Goal: Task Accomplishment & Management: Use online tool/utility

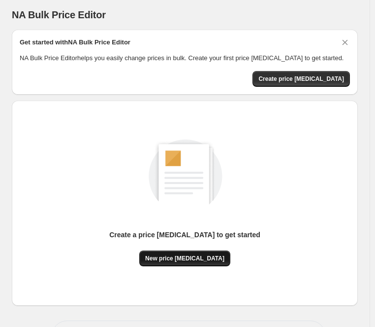
click at [199, 262] on span "New price change job" at bounding box center [184, 258] width 79 height 8
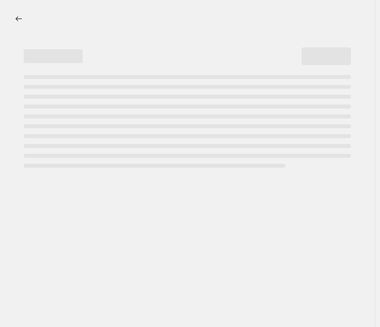
select select "percentage"
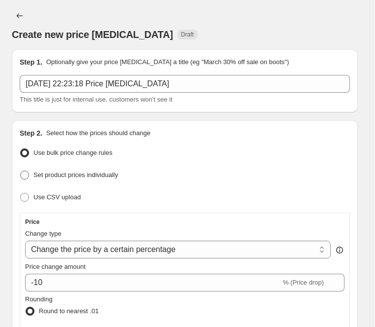
click at [95, 171] on span "Set product prices individually" at bounding box center [76, 174] width 85 height 7
click at [21, 170] on input "Set product prices individually" at bounding box center [20, 170] width 0 height 0
radio input "true"
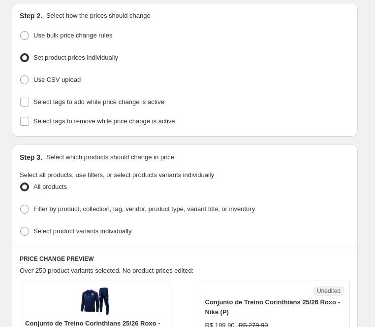
scroll to position [49, 0]
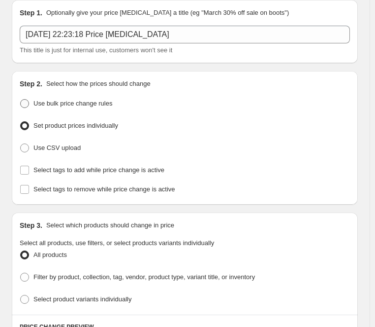
click at [102, 100] on span "Use bulk price change rules" at bounding box center [73, 103] width 79 height 7
click at [21, 99] on input "Use bulk price change rules" at bounding box center [20, 99] width 0 height 0
radio input "true"
select select "percentage"
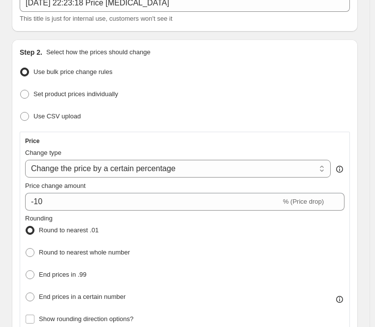
scroll to position [99, 0]
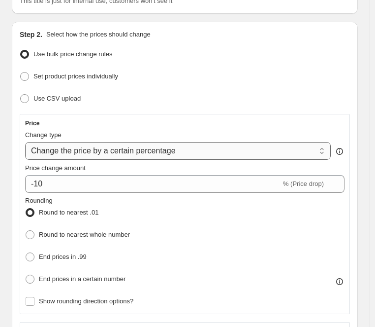
click at [323, 142] on select "Change the price to a certain amount Change the price by a certain amount Chang…" at bounding box center [178, 151] width 306 height 18
click at [268, 114] on div "Price Change type Change the price to a certain amount Change the price by a ce…" at bounding box center [185, 214] width 331 height 200
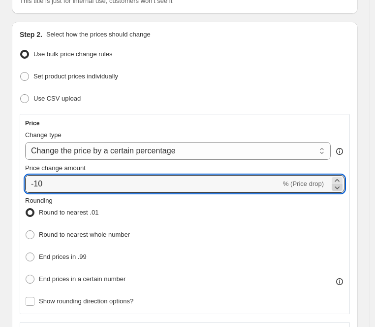
click at [342, 182] on icon at bounding box center [338, 187] width 10 height 10
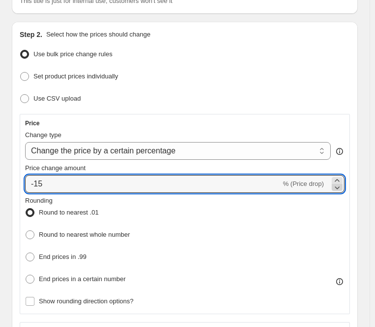
click at [342, 182] on icon at bounding box center [338, 187] width 10 height 10
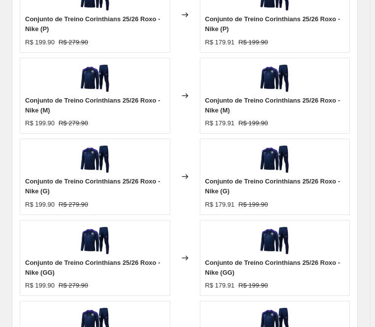
scroll to position [887, 0]
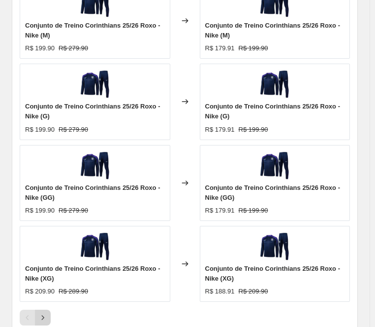
click at [45, 309] on button "Next" at bounding box center [43, 317] width 16 height 16
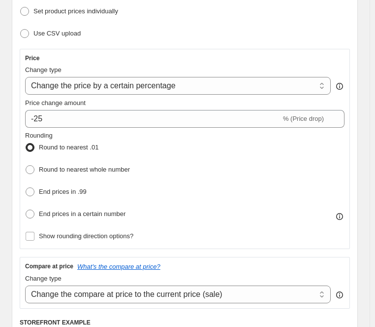
scroll to position [148, 0]
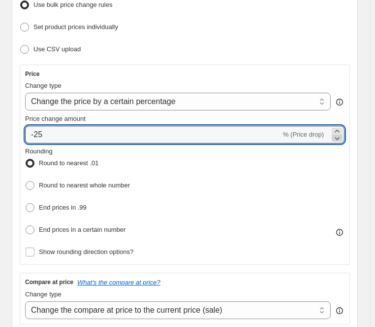
click at [342, 133] on icon at bounding box center [338, 138] width 10 height 10
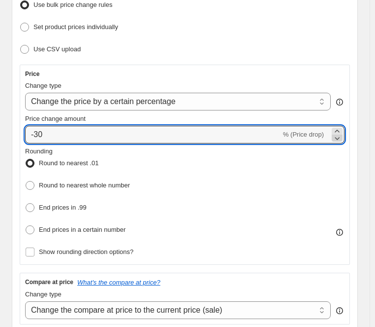
click at [342, 133] on icon at bounding box center [338, 138] width 10 height 10
click at [342, 126] on icon at bounding box center [338, 131] width 10 height 10
click at [339, 130] on icon at bounding box center [337, 131] width 4 height 2
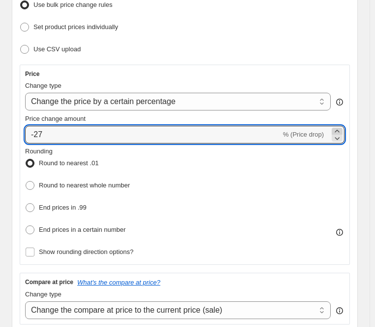
click at [339, 130] on icon at bounding box center [337, 131] width 4 height 2
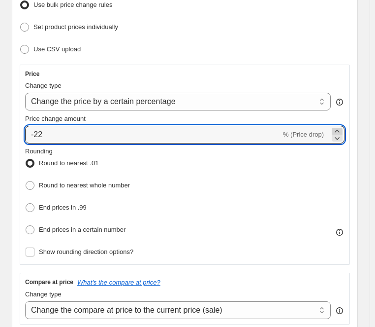
click at [339, 130] on icon at bounding box center [337, 131] width 4 height 2
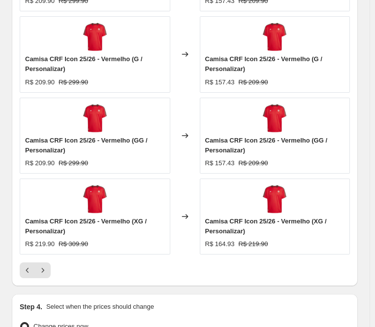
scroll to position [936, 0]
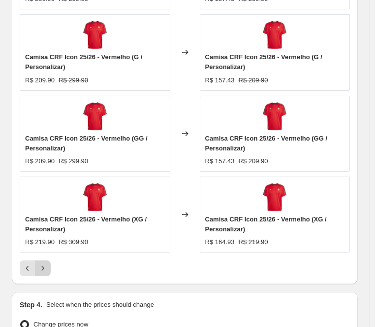
click at [42, 263] on icon "Next" at bounding box center [43, 268] width 10 height 10
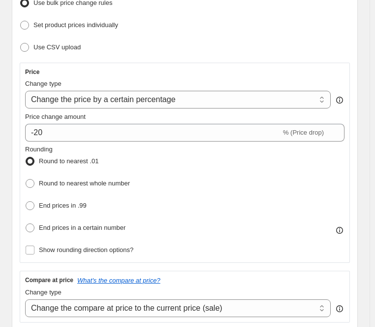
scroll to position [148, 0]
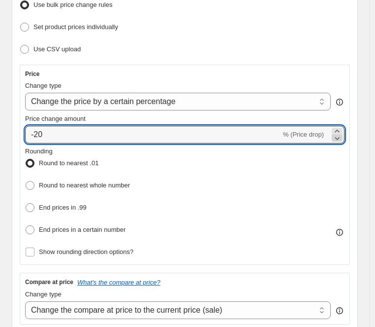
click at [340, 137] on icon at bounding box center [338, 138] width 5 height 3
type input "-21"
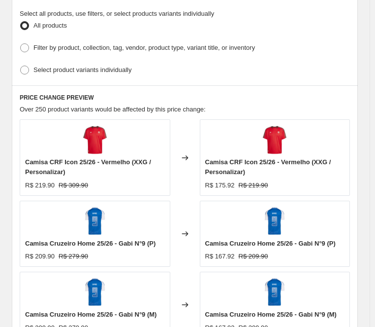
scroll to position [838, 0]
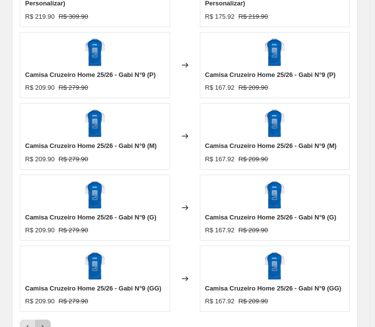
click at [42, 322] on icon "Next" at bounding box center [43, 327] width 10 height 10
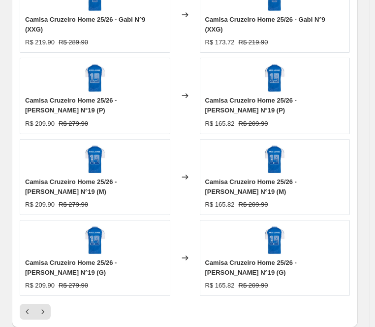
scroll to position [926, 0]
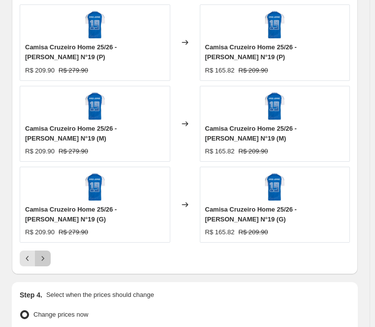
click at [41, 253] on icon "Next" at bounding box center [43, 258] width 10 height 10
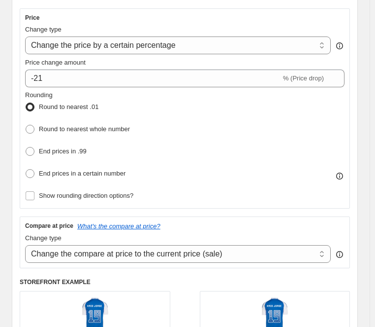
scroll to position [197, 0]
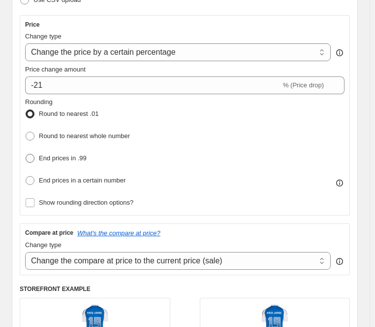
click at [76, 154] on span "End prices in .99" at bounding box center [63, 157] width 48 height 7
click at [26, 154] on input "End prices in .99" at bounding box center [26, 154] width 0 height 0
radio input "true"
click at [148, 43] on select "Change the price to a certain amount Change the price by a certain amount Chang…" at bounding box center [178, 52] width 306 height 18
click at [25, 43] on select "Change the price to a certain amount Change the price by a certain amount Chang…" at bounding box center [178, 52] width 306 height 18
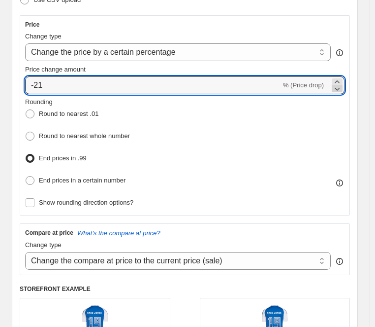
click at [342, 84] on icon at bounding box center [338, 89] width 10 height 10
click at [284, 97] on div "Rounding Round to nearest .01 Round to nearest whole number End prices in .99 E…" at bounding box center [185, 142] width 320 height 91
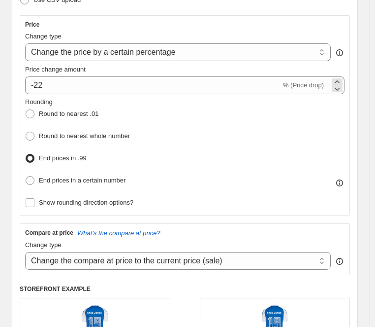
click at [324, 81] on span "% (Price drop)" at bounding box center [303, 84] width 41 height 7
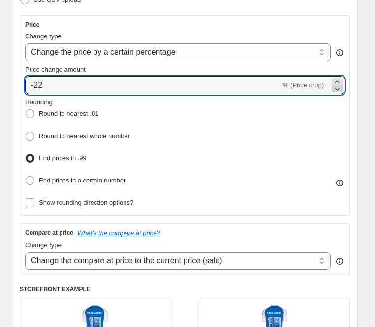
click at [342, 84] on icon at bounding box center [338, 89] width 10 height 10
type input "-24"
click at [278, 62] on div "Price Change type Change the price to a certain amount Change the price by a ce…" at bounding box center [185, 115] width 320 height 189
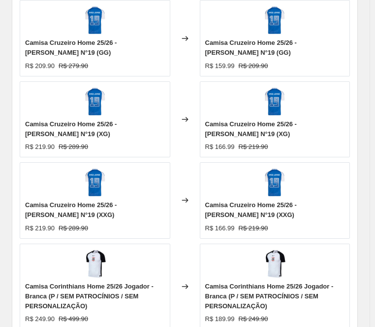
scroll to position [887, 0]
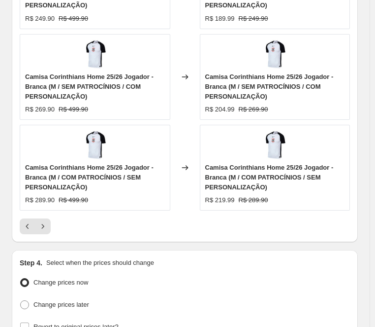
scroll to position [1045, 0]
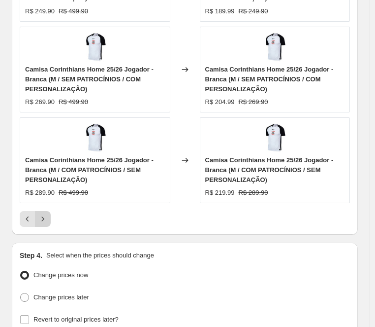
click at [38, 214] on icon "Next" at bounding box center [43, 219] width 10 height 10
click at [40, 214] on icon "Next" at bounding box center [43, 219] width 10 height 10
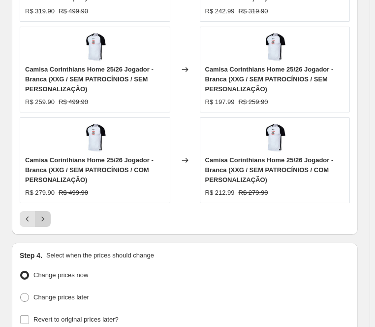
click at [41, 211] on button "Next" at bounding box center [43, 219] width 16 height 16
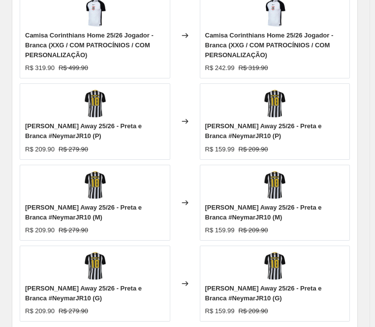
scroll to position [1015, 0]
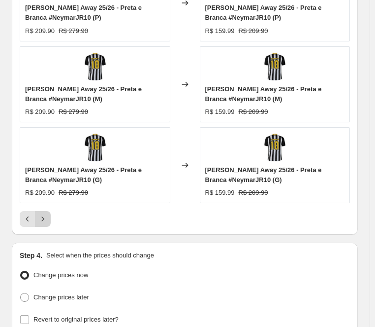
click at [41, 214] on icon "Next" at bounding box center [43, 219] width 10 height 10
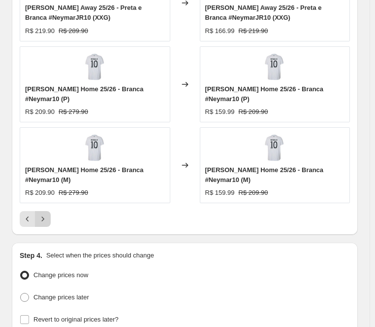
click at [41, 214] on icon "Next" at bounding box center [43, 219] width 10 height 10
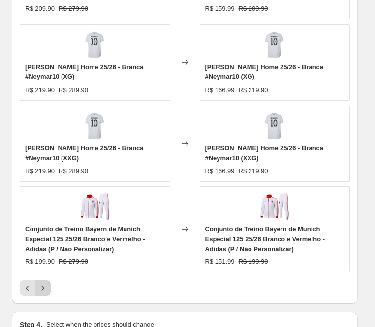
scroll to position [985, 0]
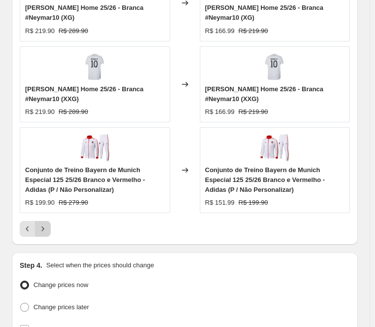
click at [41, 137] on div "Camisa Santos Home 25/26 - Branca #Neymar10 (G) R$ 209.90 R$ 279.90 Changed to …" at bounding box center [185, 20] width 331 height 434
click at [41, 224] on icon "Next" at bounding box center [43, 229] width 10 height 10
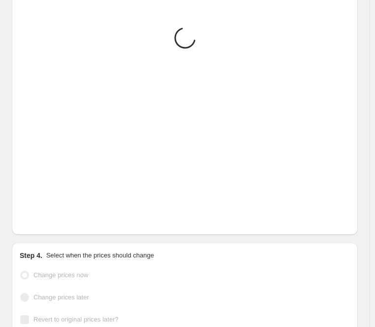
scroll to position [995, 0]
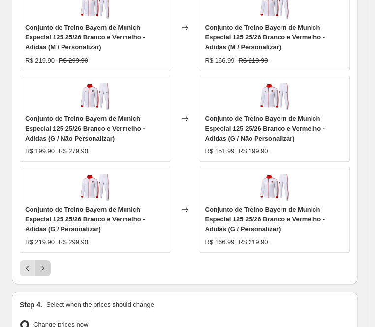
click at [38, 263] on icon "Next" at bounding box center [43, 268] width 10 height 10
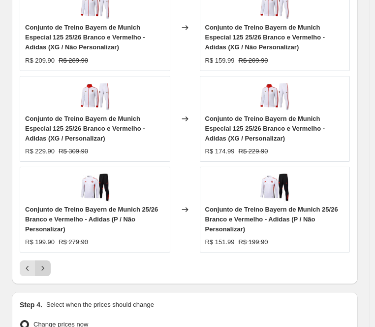
click at [38, 263] on icon "Next" at bounding box center [43, 268] width 10 height 10
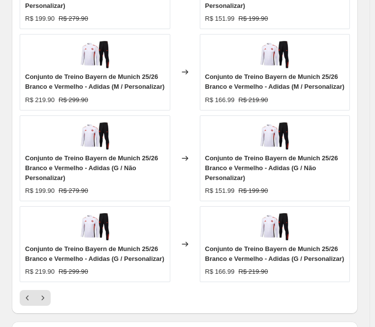
scroll to position [985, 0]
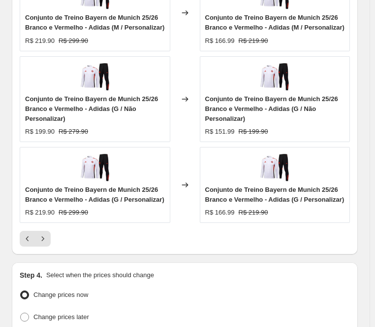
click at [25, 151] on div "Conjunto de Treino Bayern de Munich 25/26 Branco e Vermelho - Adidas (P / Perso…" at bounding box center [185, 24] width 331 height 443
click at [26, 234] on icon "Previous" at bounding box center [28, 239] width 10 height 10
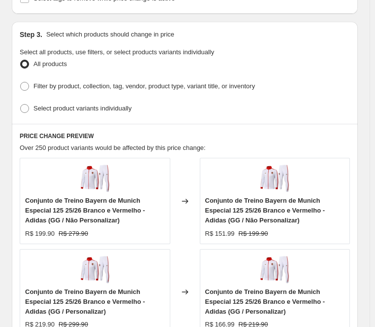
scroll to position [503, 0]
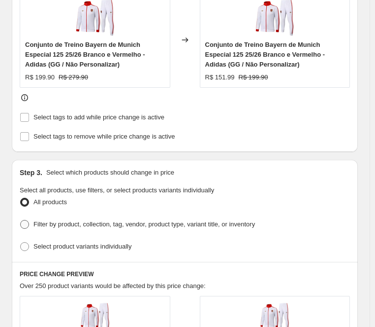
click at [46, 220] on span "Filter by product, collection, tag, vendor, product type, variant title, or inv…" at bounding box center [145, 223] width 222 height 7
click at [21, 220] on input "Filter by product, collection, tag, vendor, product type, variant title, or inv…" at bounding box center [20, 220] width 0 height 0
radio input "true"
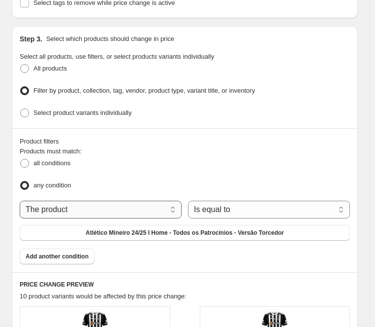
scroll to position [650, 0]
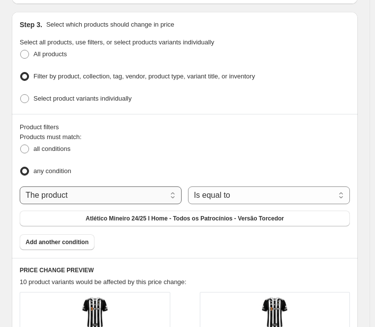
click at [142, 186] on select "The product The product's collection The product's tag The product's vendor The…" at bounding box center [101, 195] width 162 height 18
click at [152, 186] on select "The product The product's collection The product's tag The product's vendor The…" at bounding box center [101, 195] width 162 height 18
click at [71, 234] on button "Add another condition" at bounding box center [57, 242] width 75 height 16
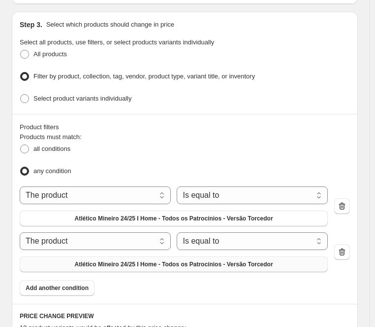
click at [92, 260] on span "Atlético Mineiro 24/25 I Home - Todos os Patrocínios - Versão Torcedor" at bounding box center [174, 264] width 199 height 8
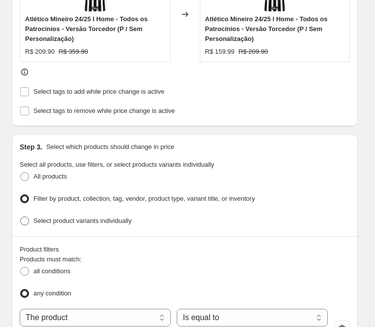
scroll to position [527, 0]
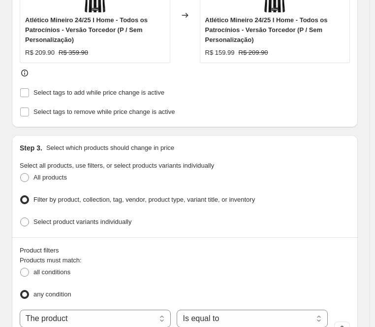
select select "collection"
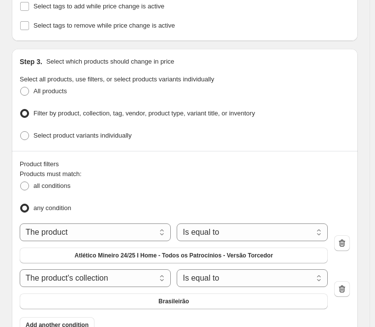
scroll to position [724, 0]
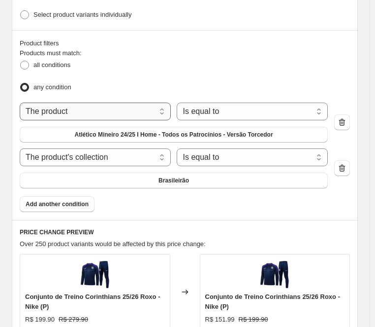
click at [88, 102] on select "The product The product's collection The product's tag The product's vendor The…" at bounding box center [95, 111] width 151 height 18
select select "collection"
click at [170, 131] on span "Brasileirão" at bounding box center [174, 135] width 31 height 8
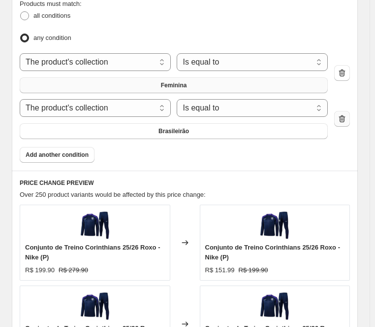
click at [347, 114] on icon "button" at bounding box center [343, 119] width 10 height 10
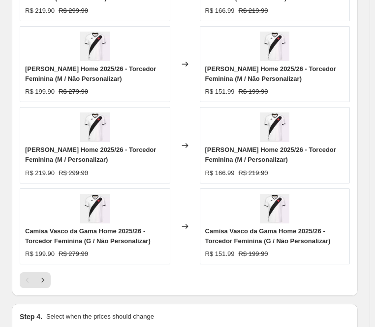
scroll to position [1069, 0]
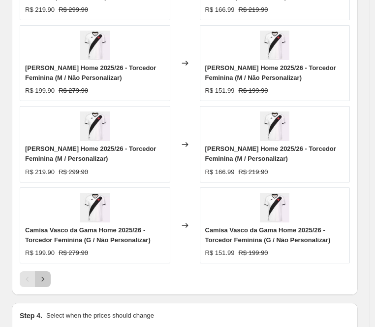
click at [44, 274] on icon "Next" at bounding box center [43, 279] width 10 height 10
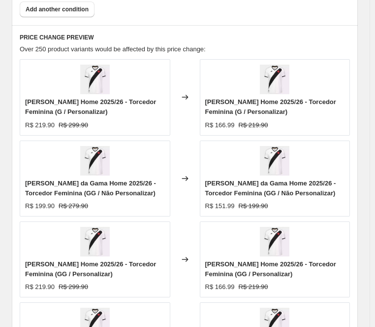
scroll to position [820, 0]
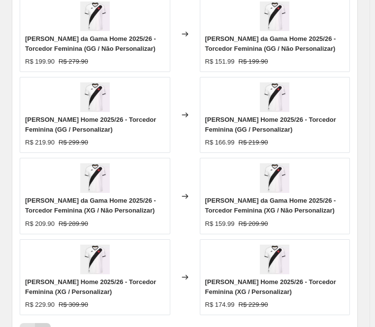
click at [43, 326] on icon "Next" at bounding box center [43, 331] width 10 height 10
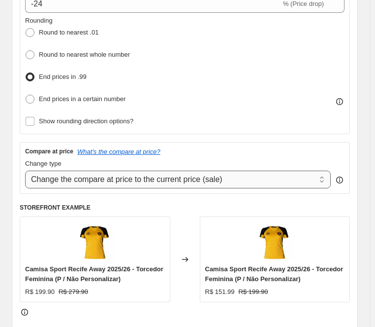
scroll to position [229, 0]
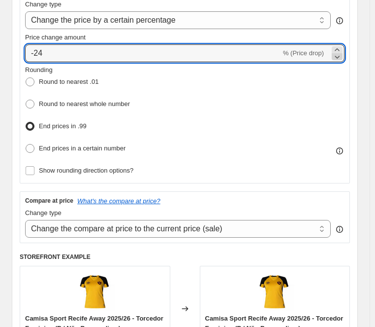
click at [342, 52] on icon at bounding box center [338, 57] width 10 height 10
click at [339, 65] on div "Rounding Round to nearest .01 Round to nearest whole number End prices in .99 E…" at bounding box center [185, 110] width 320 height 91
click at [342, 52] on icon at bounding box center [338, 57] width 10 height 10
click at [333, 65] on div "Rounding Round to nearest .01 Round to nearest whole number End prices in .99 E…" at bounding box center [185, 110] width 320 height 91
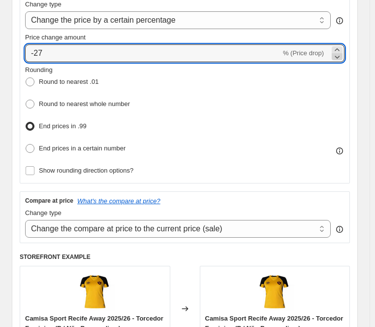
click at [341, 52] on icon at bounding box center [338, 57] width 10 height 10
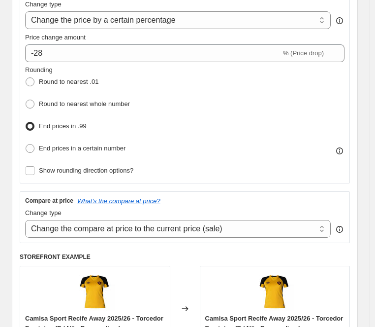
click at [339, 65] on div "Rounding Round to nearest .01 Round to nearest whole number End prices in .99 E…" at bounding box center [185, 110] width 320 height 91
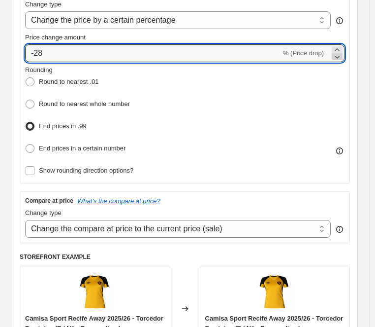
click at [340, 52] on icon at bounding box center [338, 57] width 10 height 10
click at [339, 65] on div "Rounding Round to nearest .01 Round to nearest whole number End prices in .99 E…" at bounding box center [185, 110] width 320 height 91
click at [341, 52] on icon at bounding box center [338, 57] width 10 height 10
type input "-30"
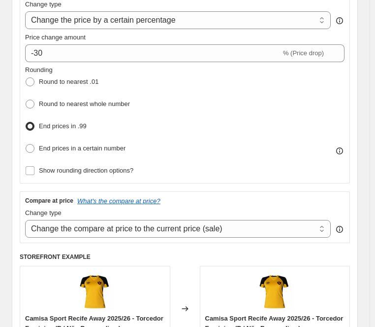
click at [326, 65] on div "Rounding Round to nearest .01 Round to nearest whole number End prices in .99 E…" at bounding box center [185, 110] width 320 height 91
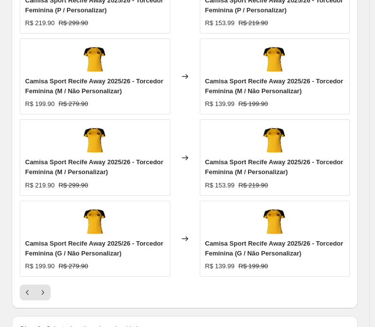
scroll to position [1067, 0]
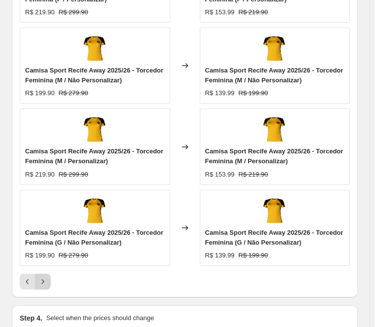
click at [43, 276] on icon "Next" at bounding box center [43, 281] width 10 height 10
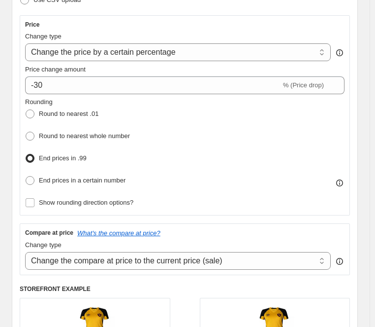
scroll to position [180, 0]
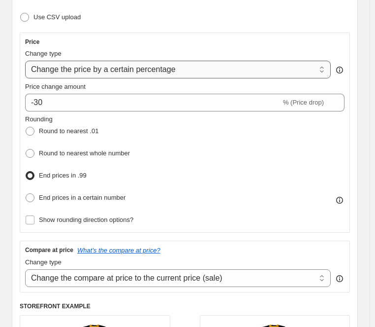
click at [163, 61] on select "Change the price to a certain amount Change the price by a certain amount Chang…" at bounding box center [178, 70] width 306 height 18
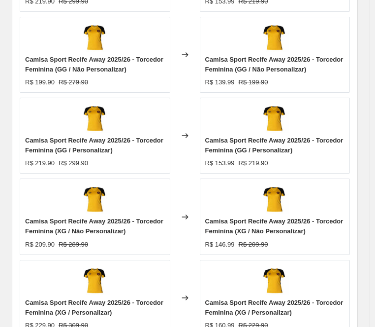
scroll to position [1017, 0]
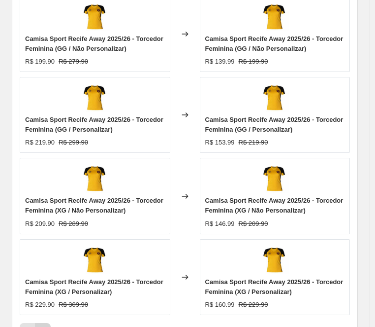
click at [43, 326] on icon "Next" at bounding box center [43, 331] width 10 height 10
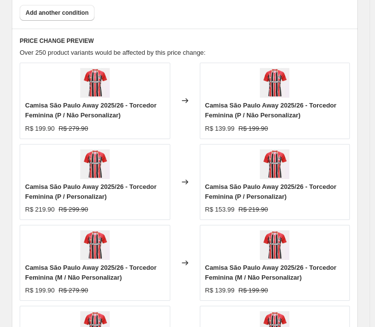
scroll to position [1116, 0]
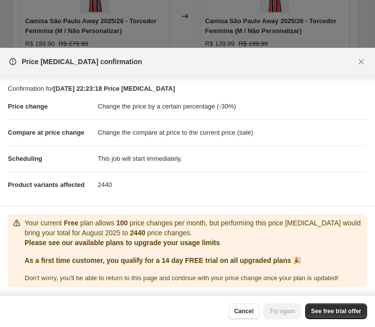
scroll to position [16, 0]
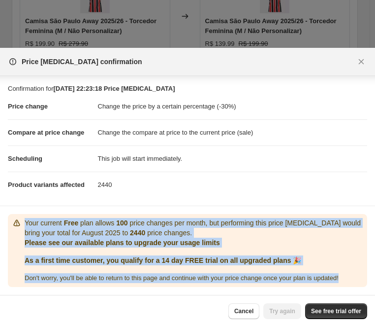
drag, startPoint x: 59, startPoint y: 192, endPoint x: 126, endPoint y: 269, distance: 102.3
click at [126, 269] on div "Your current Free plan allows 100 price changes per month, but performing this …" at bounding box center [188, 250] width 352 height 65
copy div "Your current Free plan allows 100 price changes per month, but performing this …"
click at [311, 307] on span "See free trial offer" at bounding box center [336, 311] width 50 height 8
click at [193, 273] on div "Don ' t worry, you ' ll be able to return to this page and continue with your p…" at bounding box center [194, 278] width 339 height 10
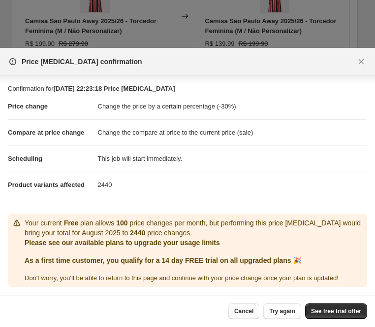
click at [235, 307] on span "Cancel" at bounding box center [244, 311] width 19 height 8
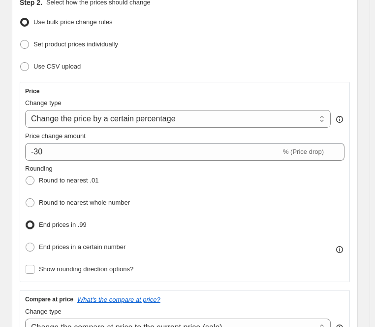
scroll to position [0, 0]
